Goal: Task Accomplishment & Management: Manage account settings

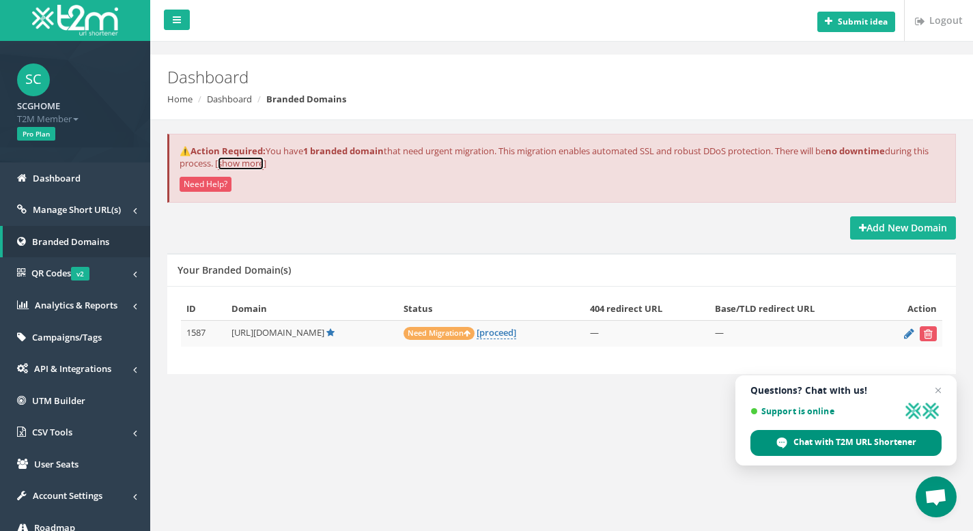
click at [261, 162] on link "show more" at bounding box center [241, 163] width 46 height 13
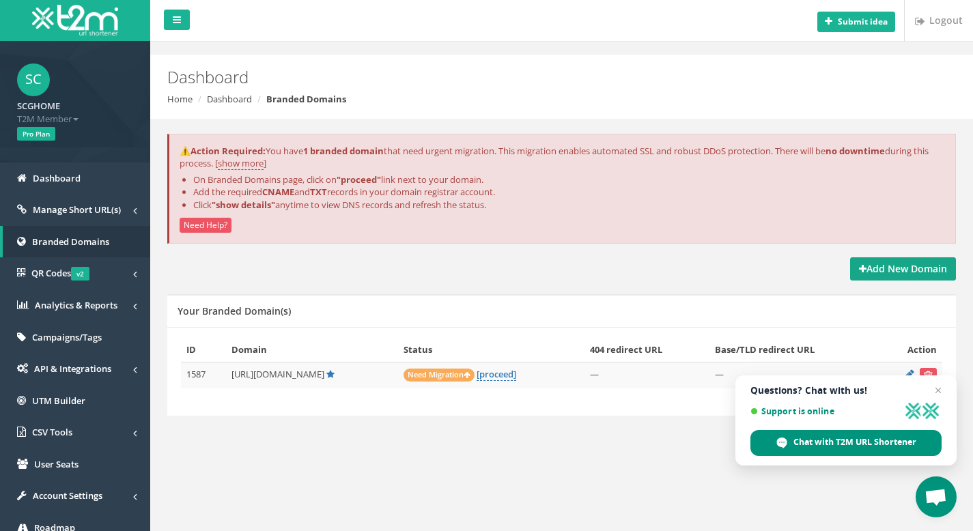
click at [922, 274] on strong "Add New Domain" at bounding box center [903, 268] width 88 height 13
click at [936, 388] on span "Open chat" at bounding box center [938, 390] width 17 height 17
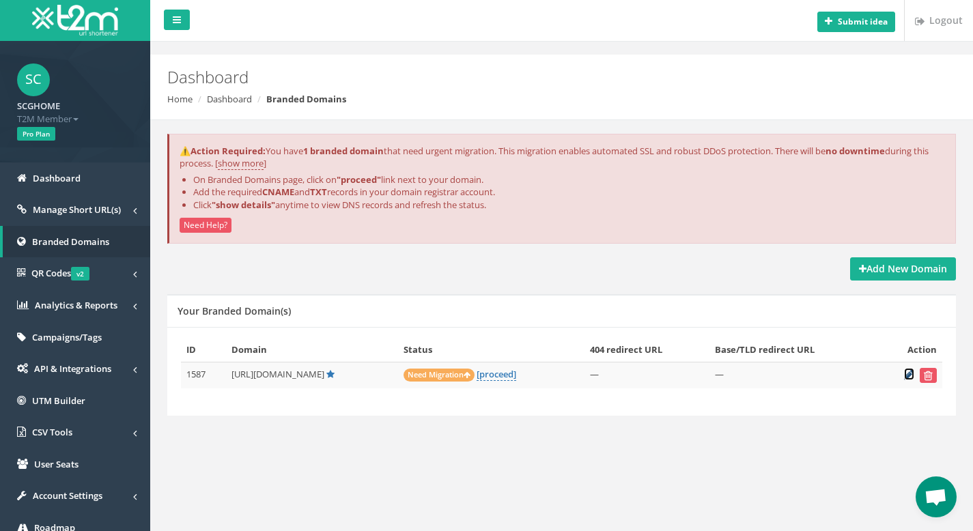
click at [907, 377] on icon at bounding box center [909, 374] width 10 height 9
click at [878, 272] on strong "Add New Domain" at bounding box center [903, 268] width 88 height 13
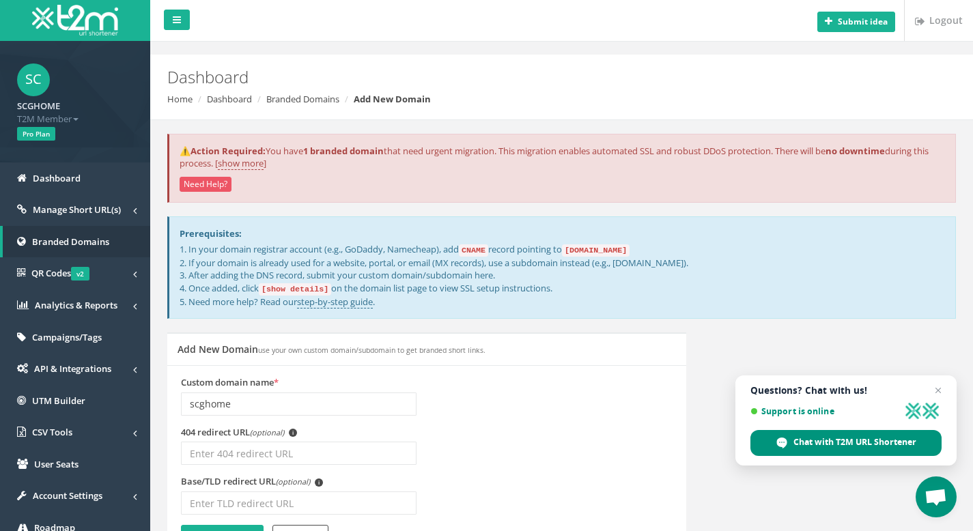
type input "scghome"
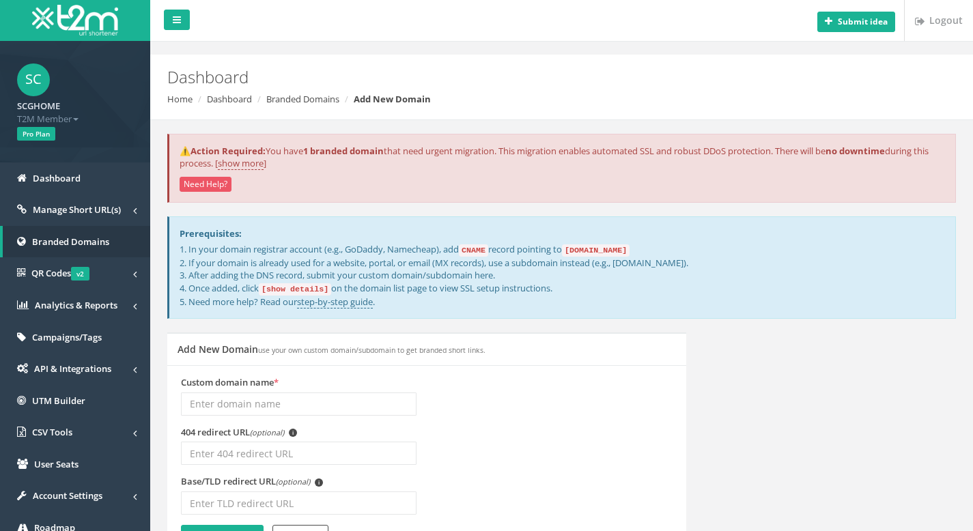
click at [238, 404] on input "Custom domain name *" at bounding box center [299, 404] width 236 height 23
drag, startPoint x: 202, startPoint y: 402, endPoint x: 182, endPoint y: 402, distance: 19.8
click at [182, 402] on input "aff.scghome.com" at bounding box center [299, 404] width 236 height 23
click at [485, 431] on div "404 redirect URL (optional) i" at bounding box center [427, 451] width 512 height 50
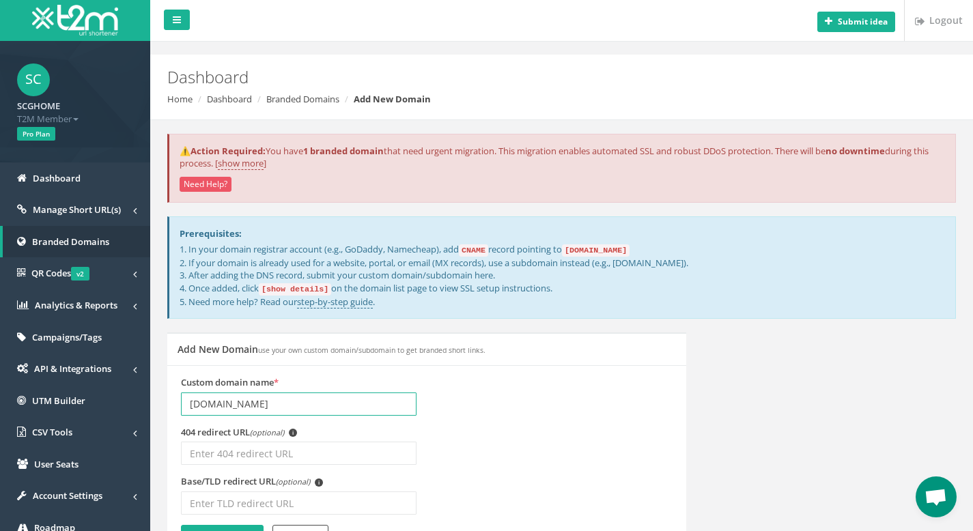
drag, startPoint x: 205, startPoint y: 404, endPoint x: 183, endPoint y: 404, distance: 21.8
click at [183, 404] on input "ads.scghome.com" at bounding box center [299, 404] width 236 height 23
click at [467, 426] on div "404 redirect URL (optional) i" at bounding box center [427, 451] width 512 height 50
drag, startPoint x: 199, startPoint y: 404, endPoint x: 185, endPoint y: 404, distance: 14.3
click at [185, 404] on input "cv.scghome.com" at bounding box center [299, 404] width 236 height 23
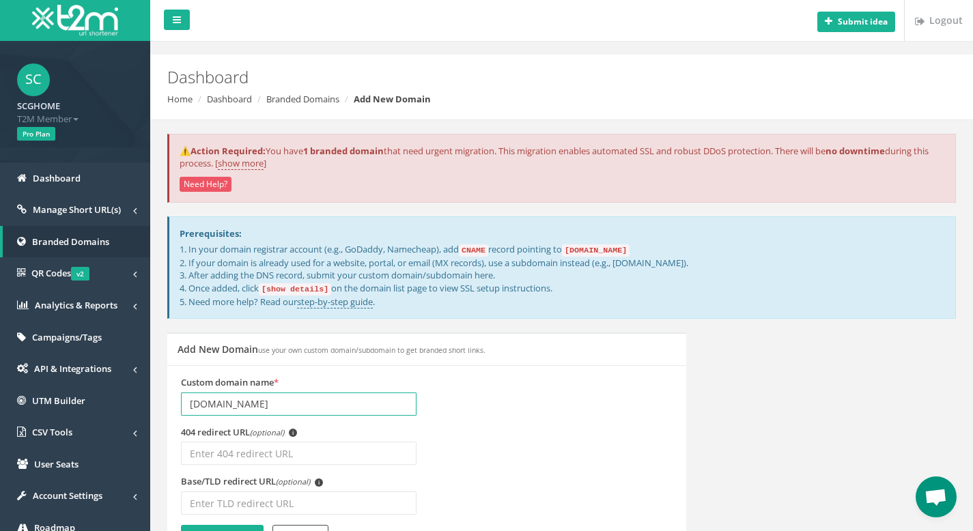
type input "scghome.com"
click at [440, 398] on div "Custom domain name * scghome.com" at bounding box center [427, 401] width 512 height 50
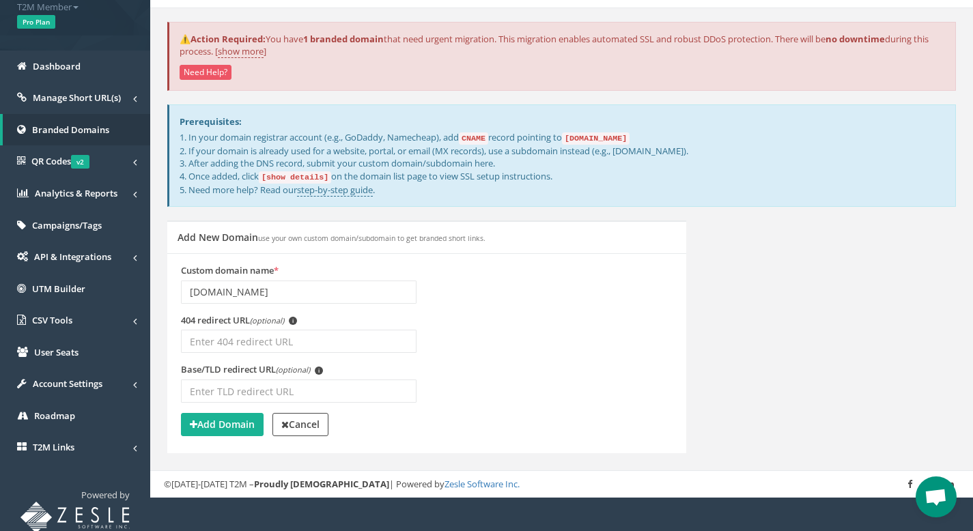
scroll to position [113, 0]
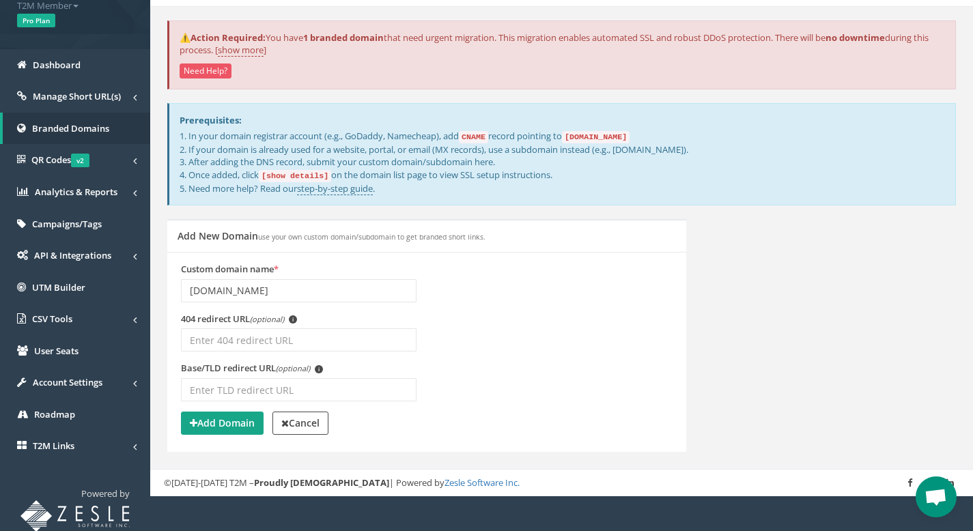
click at [223, 421] on strong "Add Domain" at bounding box center [222, 422] width 65 height 13
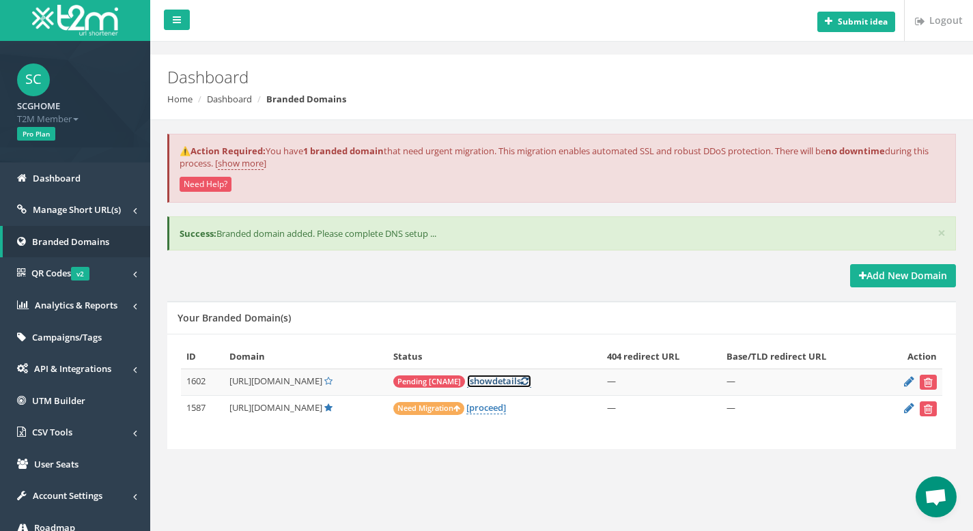
click at [507, 379] on link "[ show details ]" at bounding box center [499, 381] width 64 height 13
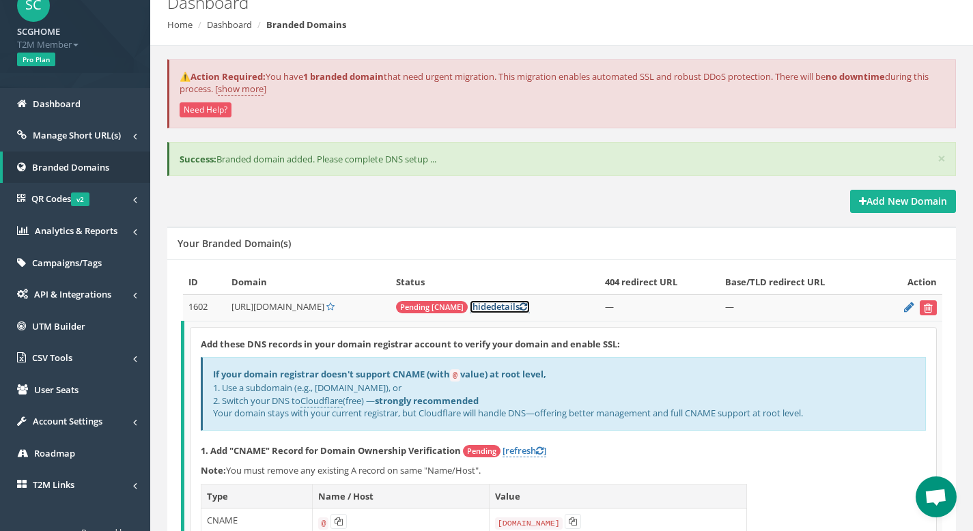
scroll to position [76, 0]
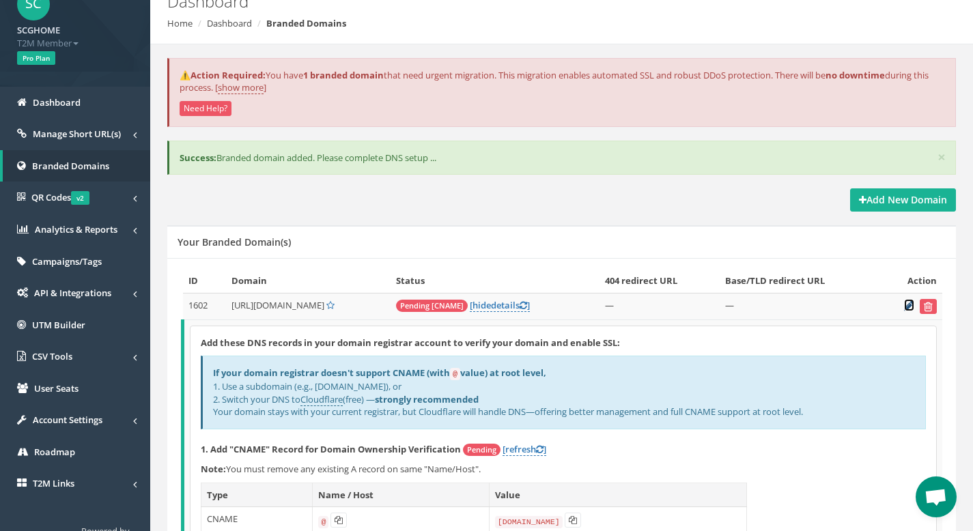
click at [907, 307] on icon at bounding box center [909, 305] width 10 height 9
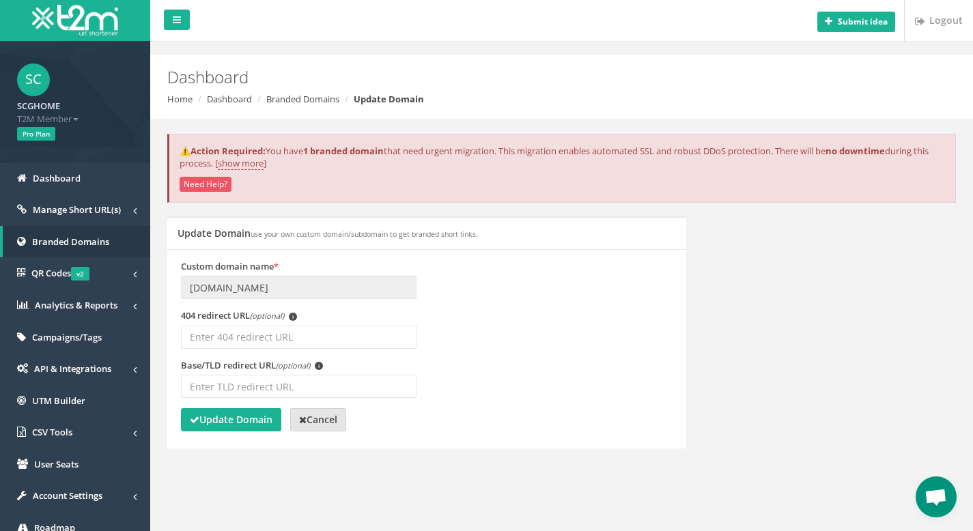
click at [315, 426] on strong "Cancel" at bounding box center [318, 419] width 38 height 13
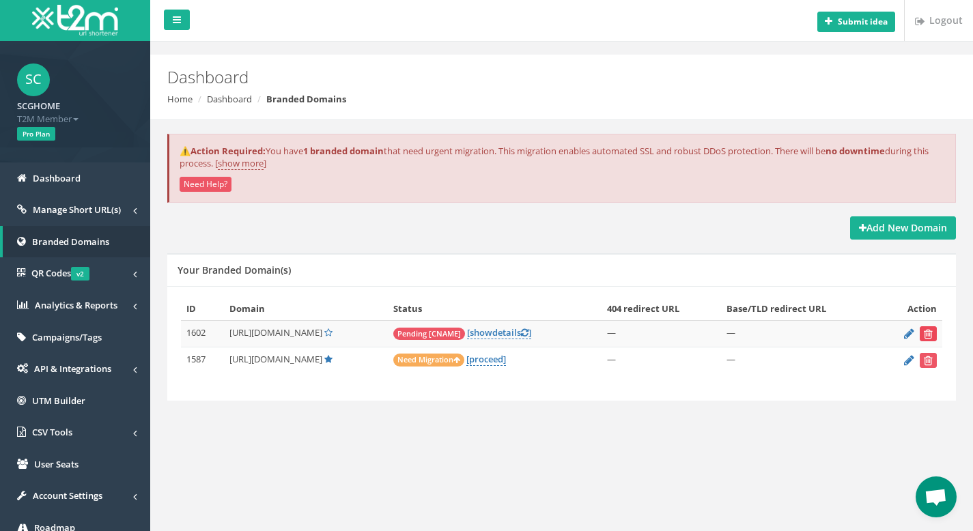
click at [931, 331] on icon "submit" at bounding box center [928, 334] width 9 height 8
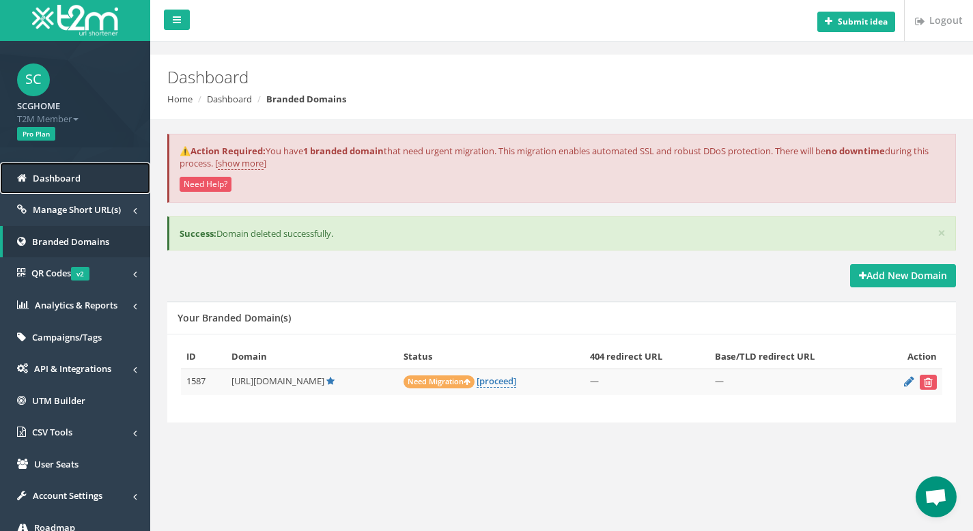
click at [54, 188] on link "Dashboard" at bounding box center [75, 179] width 150 height 32
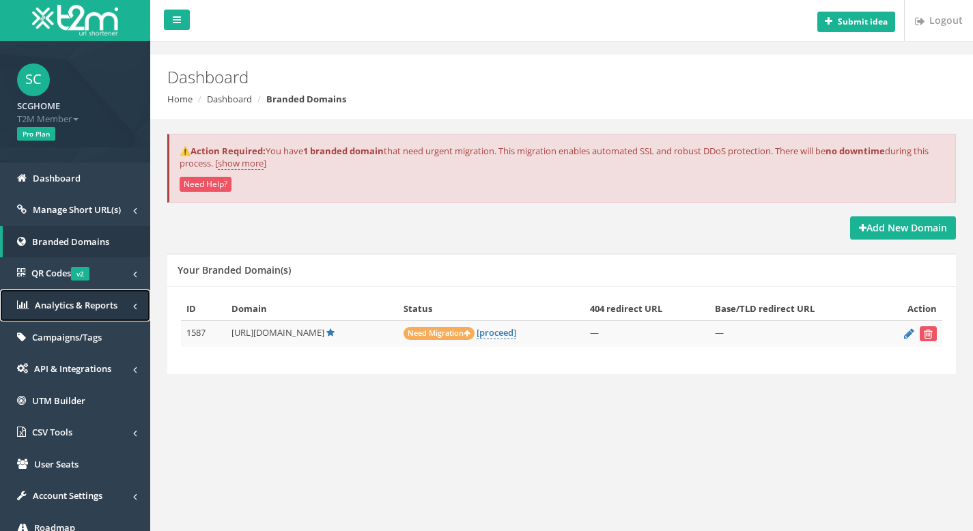
click at [94, 309] on span "Analytics & Reports" at bounding box center [76, 305] width 83 height 12
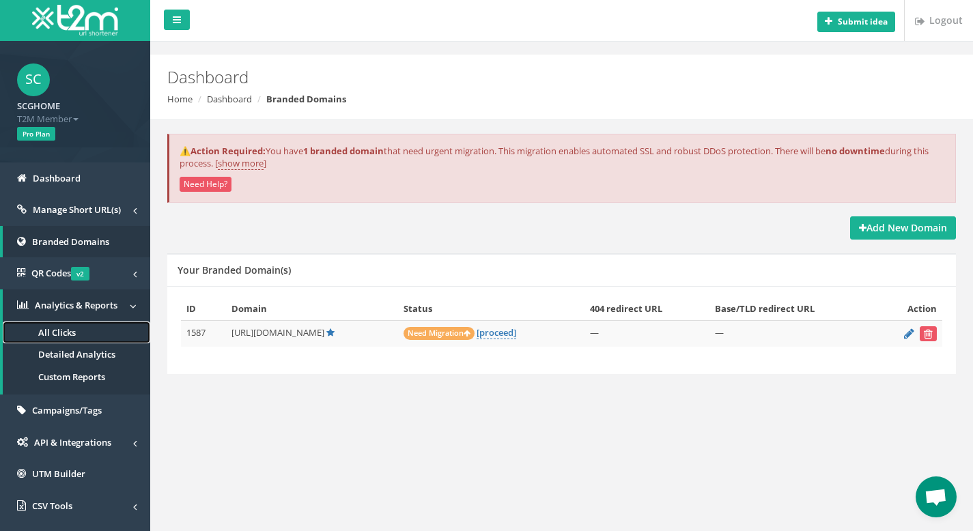
click at [83, 328] on link "All Clicks" at bounding box center [76, 333] width 147 height 23
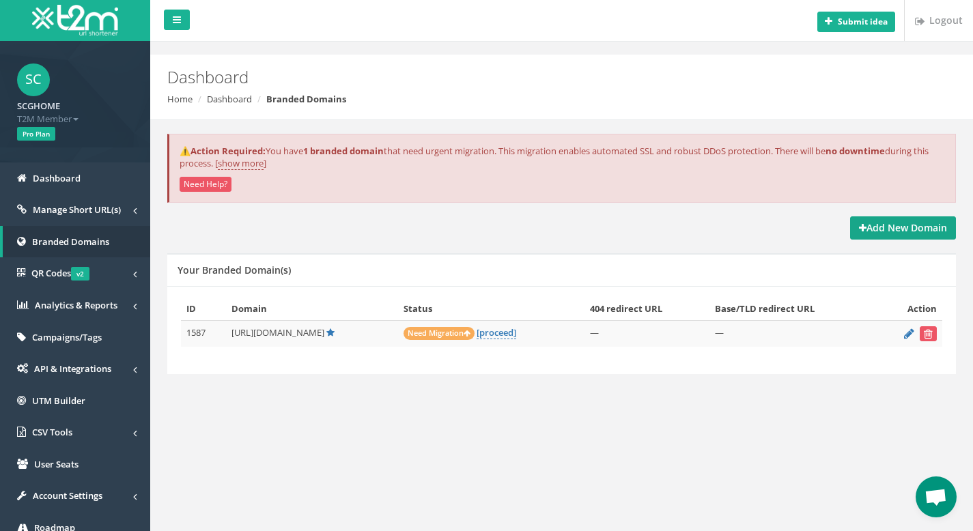
click at [919, 229] on strong "Add New Domain" at bounding box center [903, 227] width 88 height 13
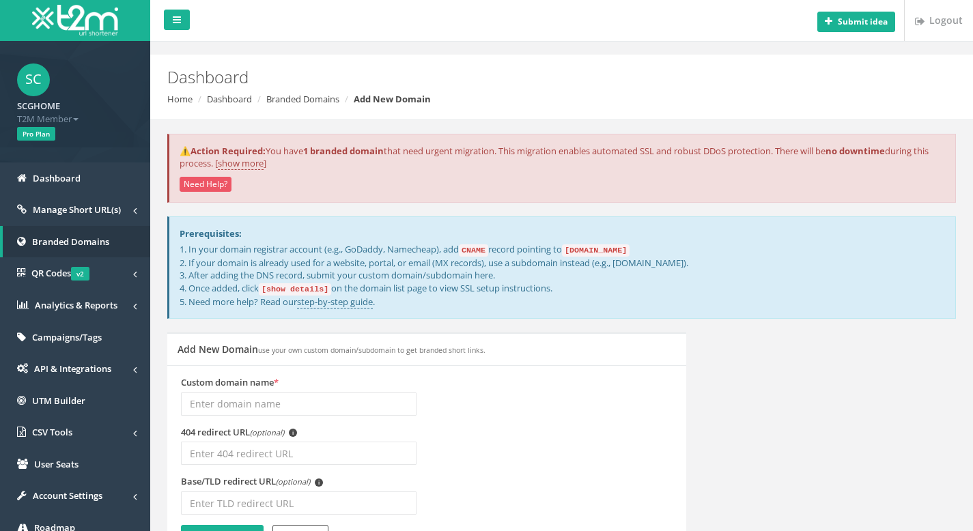
click at [281, 396] on input "Custom domain name *" at bounding box center [299, 404] width 236 height 23
type input "c"
click at [324, 98] on link "Branded Domains" at bounding box center [302, 99] width 73 height 12
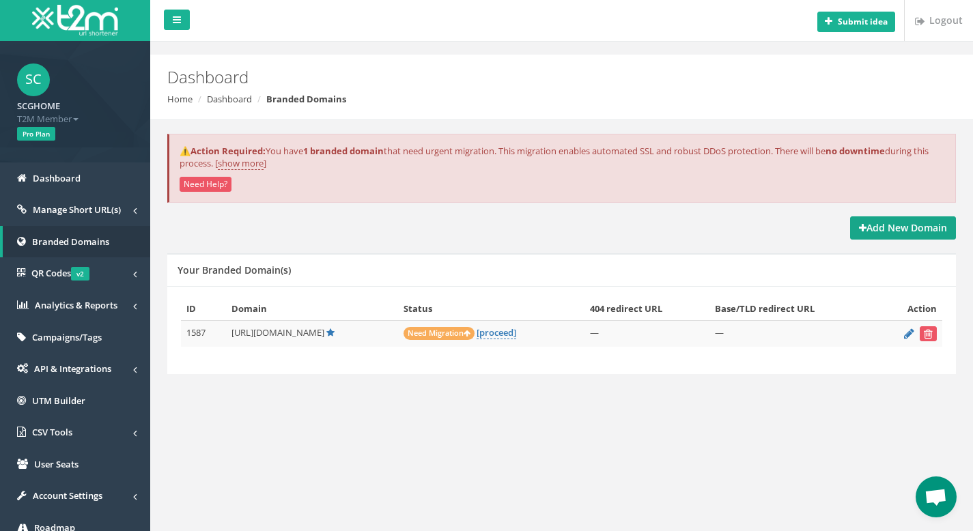
click at [868, 234] on link "Add New Domain" at bounding box center [903, 227] width 106 height 23
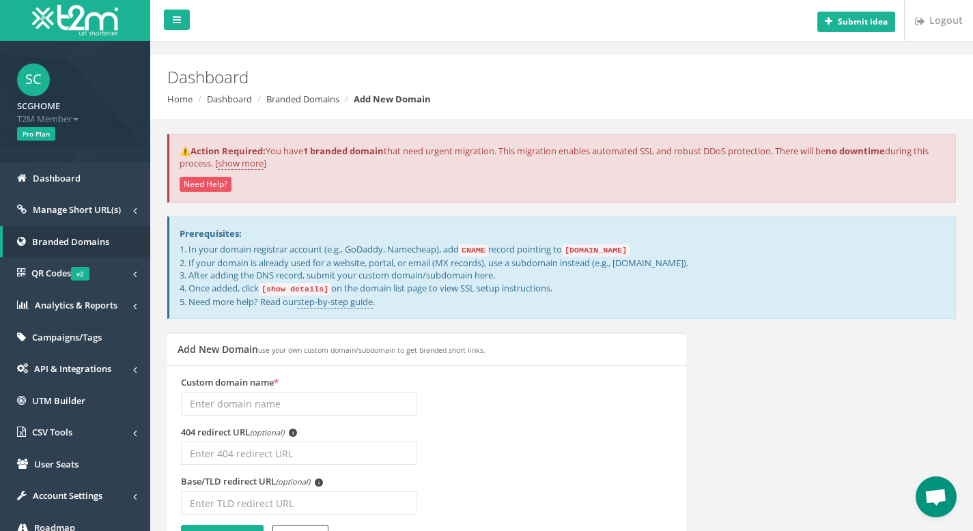
click at [328, 402] on input "Custom domain name *" at bounding box center [299, 404] width 236 height 23
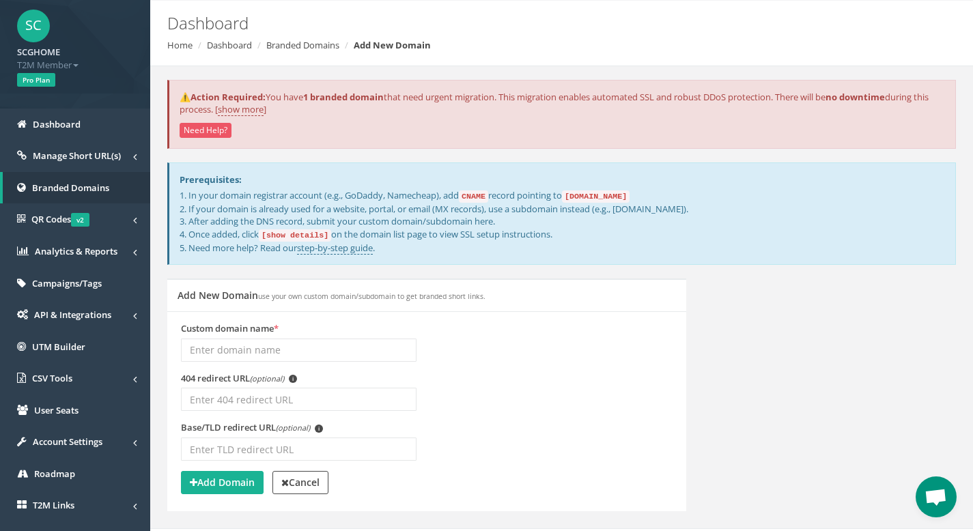
scroll to position [46, 0]
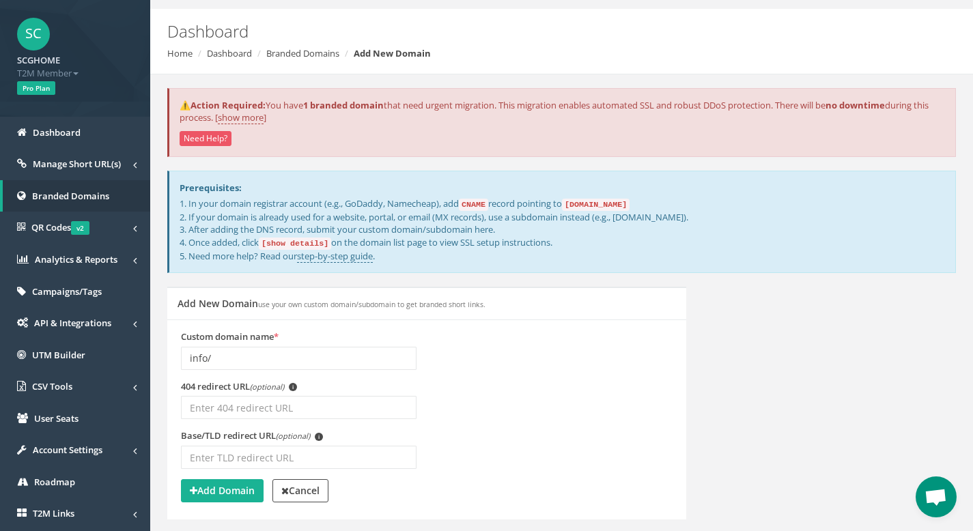
click at [328, 359] on input "info/" at bounding box center [299, 358] width 236 height 23
click at [255, 352] on input "info/" at bounding box center [299, 358] width 236 height 23
paste input "http://aff.scghome.com"
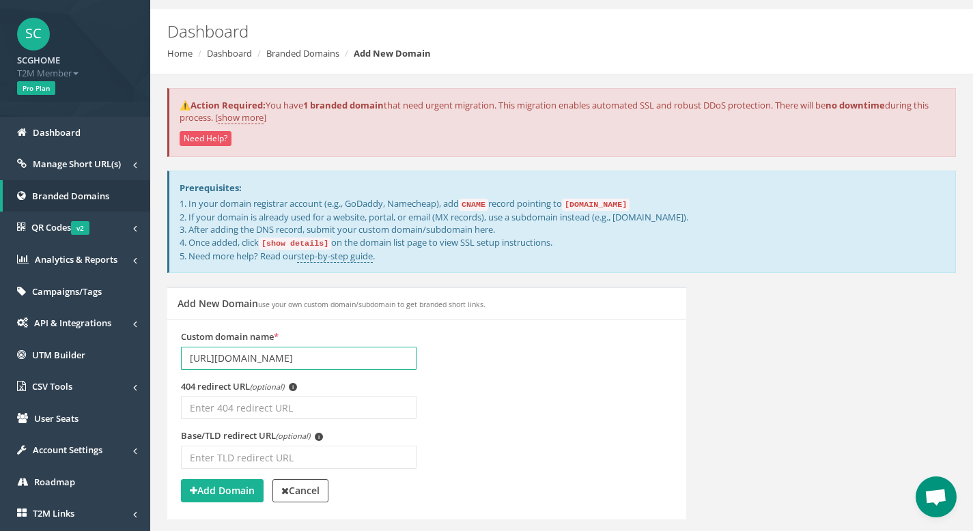
click at [228, 357] on input "[URL][DOMAIN_NAME]" at bounding box center [299, 358] width 236 height 23
type input "http://info.scghome.com/"
click at [562, 386] on div "404 redirect URL (optional) i" at bounding box center [427, 405] width 512 height 50
click at [229, 488] on strong "Add Domain" at bounding box center [222, 490] width 65 height 13
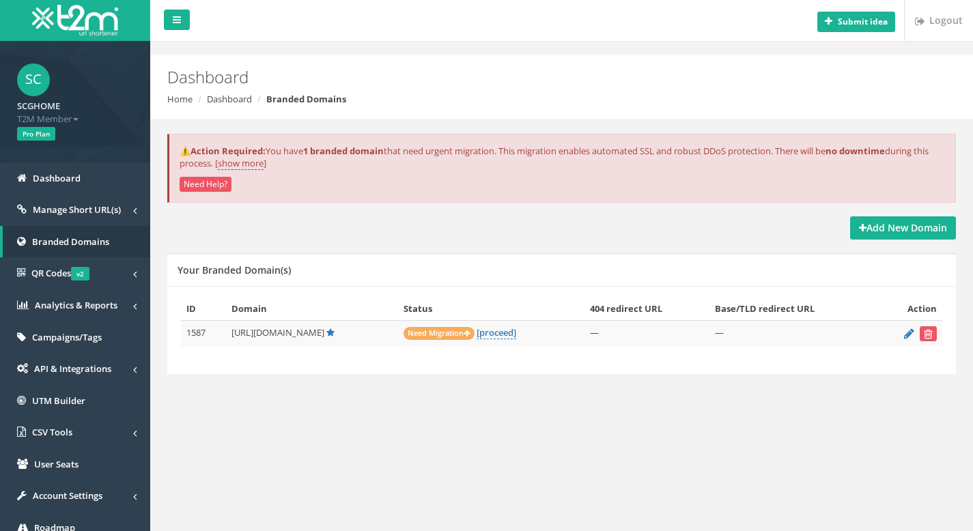
drag, startPoint x: 231, startPoint y: 335, endPoint x: 332, endPoint y: 333, distance: 101.1
click at [332, 333] on td "[URL][DOMAIN_NAME]" at bounding box center [312, 334] width 172 height 27
copy span "[URL][DOMAIN_NAME]"
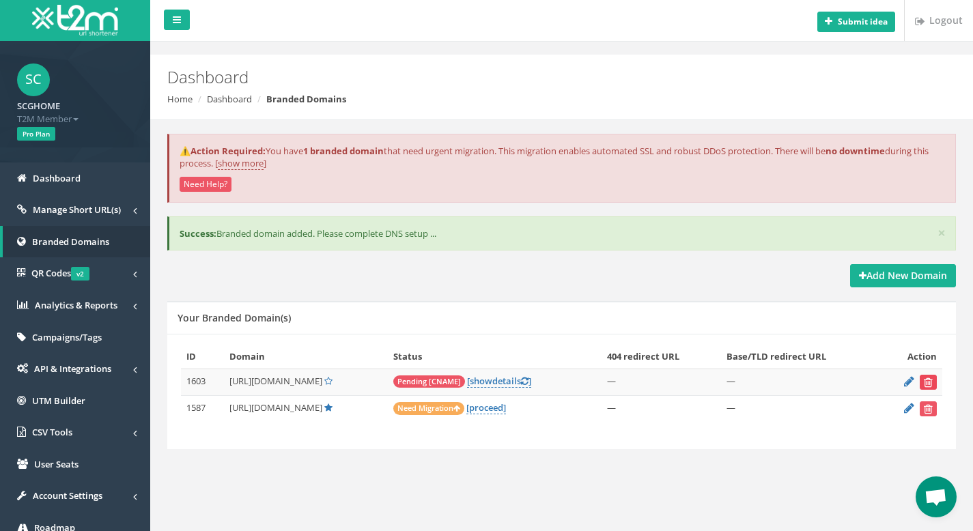
click at [928, 380] on icon "submit" at bounding box center [928, 382] width 9 height 8
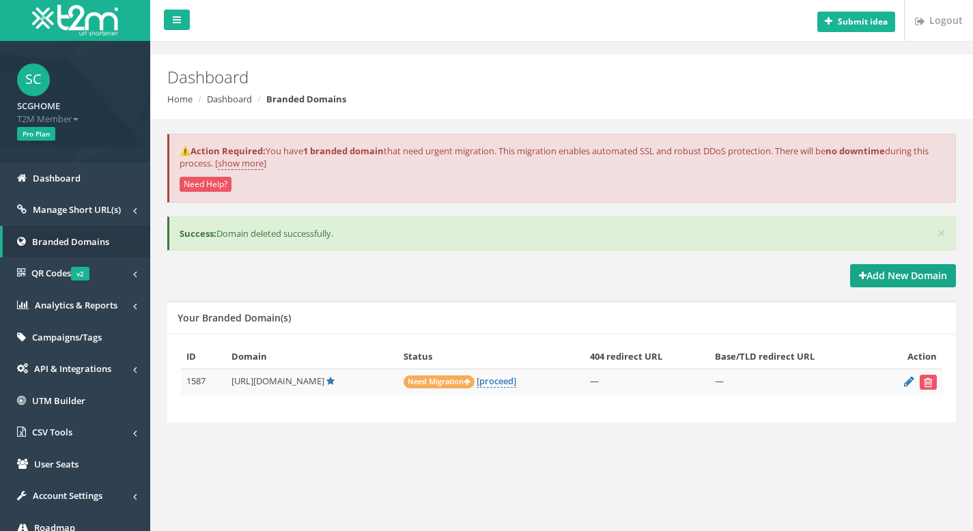
click at [896, 273] on strong "Add New Domain" at bounding box center [903, 275] width 88 height 13
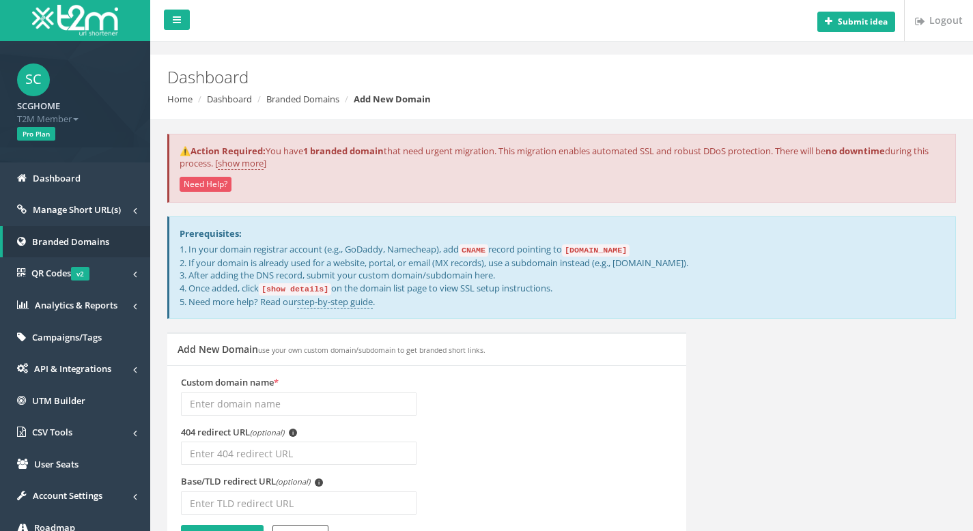
click at [284, 403] on input "Custom domain name *" at bounding box center [299, 404] width 236 height 23
click at [207, 404] on input "[URL][DOMAIN_NAME]" at bounding box center [299, 404] width 236 height 23
click at [232, 402] on input "https://aff.scghome.com/" at bounding box center [299, 404] width 236 height 23
type input "https://info.scghome.com/"
click at [550, 449] on div "404 redirect URL (optional) i" at bounding box center [427, 451] width 512 height 50
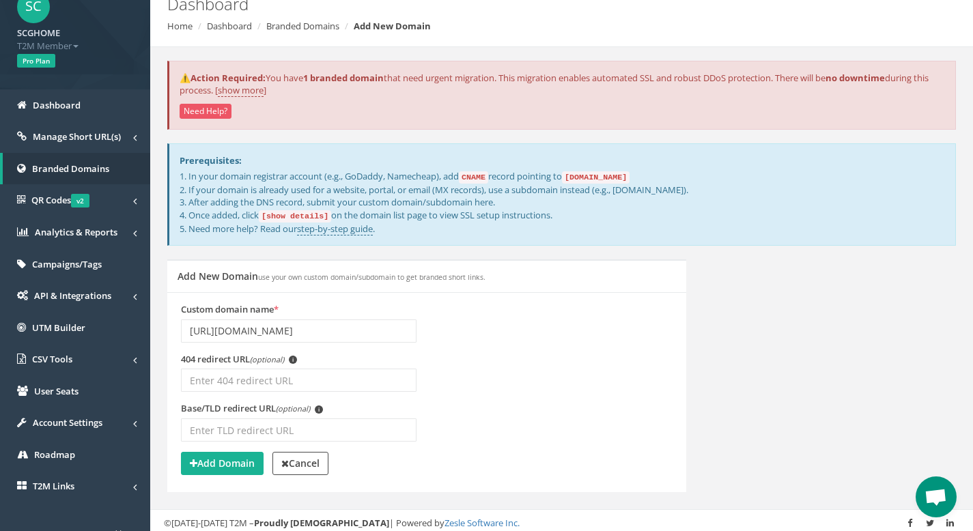
scroll to position [104, 0]
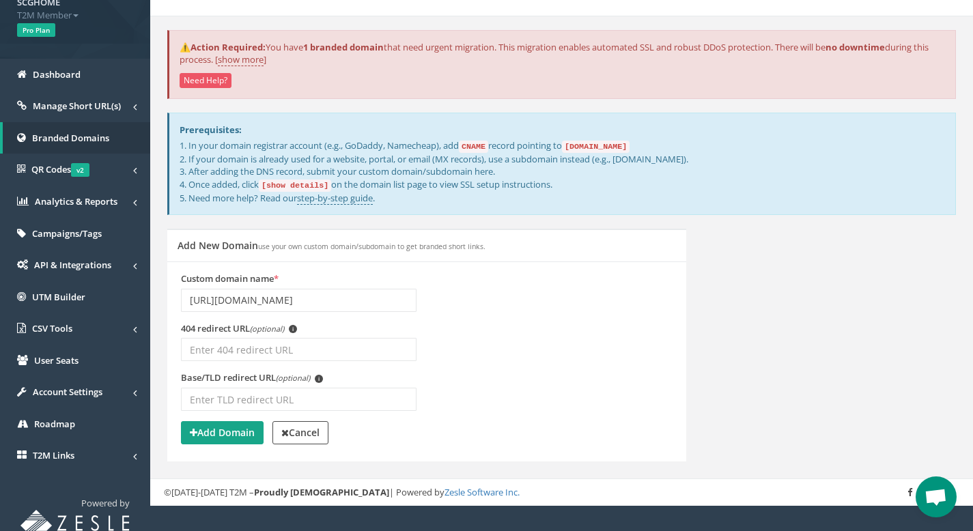
click at [226, 440] on button "Add Domain" at bounding box center [222, 432] width 83 height 23
